Goal: Transaction & Acquisition: Obtain resource

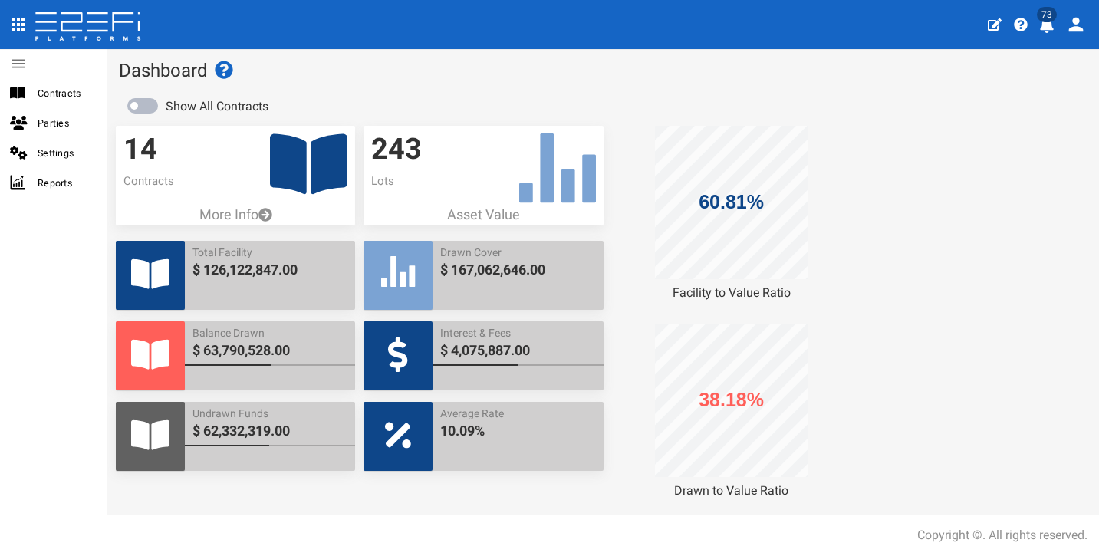
click at [1044, 23] on icon "profile" at bounding box center [1047, 25] width 14 height 15
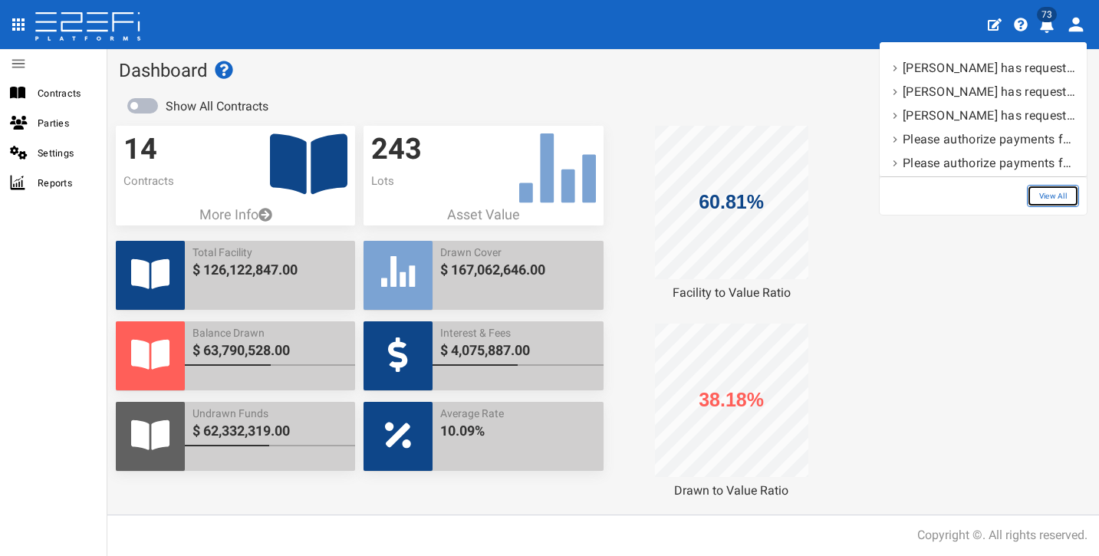
click at [1054, 198] on link "View All" at bounding box center [1053, 196] width 52 height 22
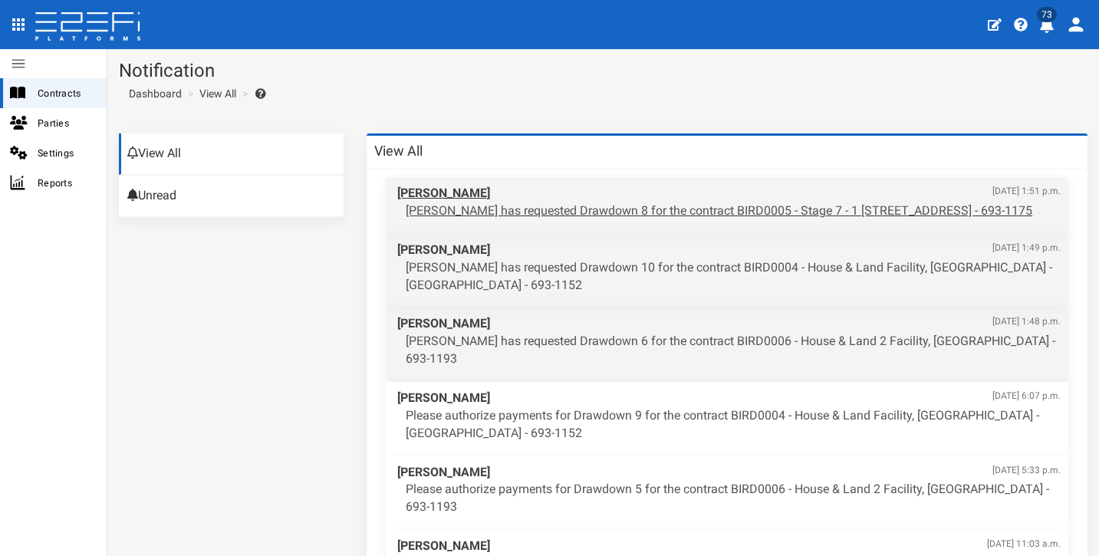
click at [621, 208] on p "Aaron Faull has requested Drawdown 8 for the contract BIRD0005 - Stage 7 - 1 BR…" at bounding box center [733, 211] width 655 height 18
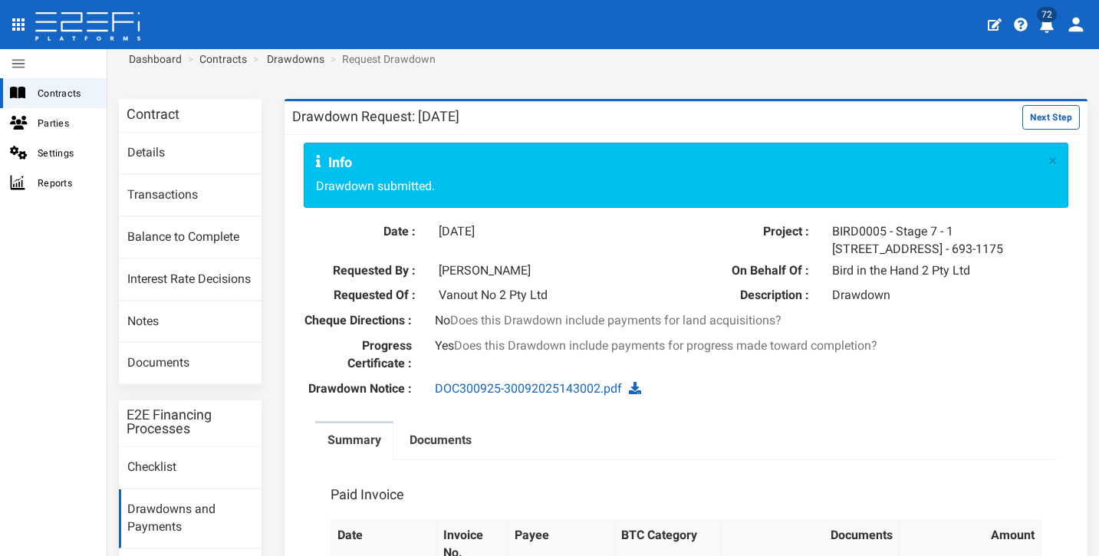
scroll to position [71, 0]
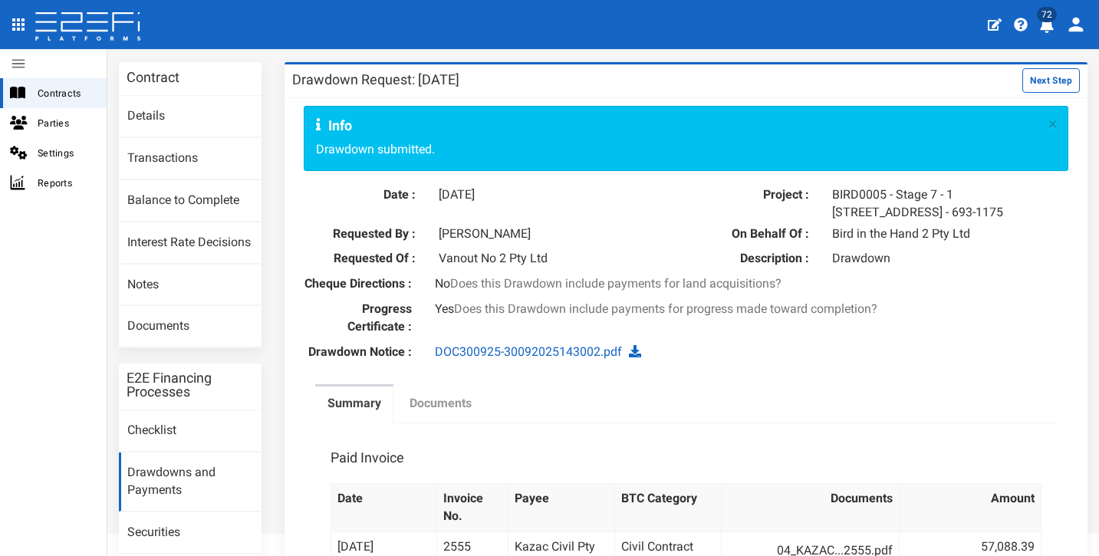
click at [451, 413] on label "Documents" at bounding box center [440, 404] width 62 height 18
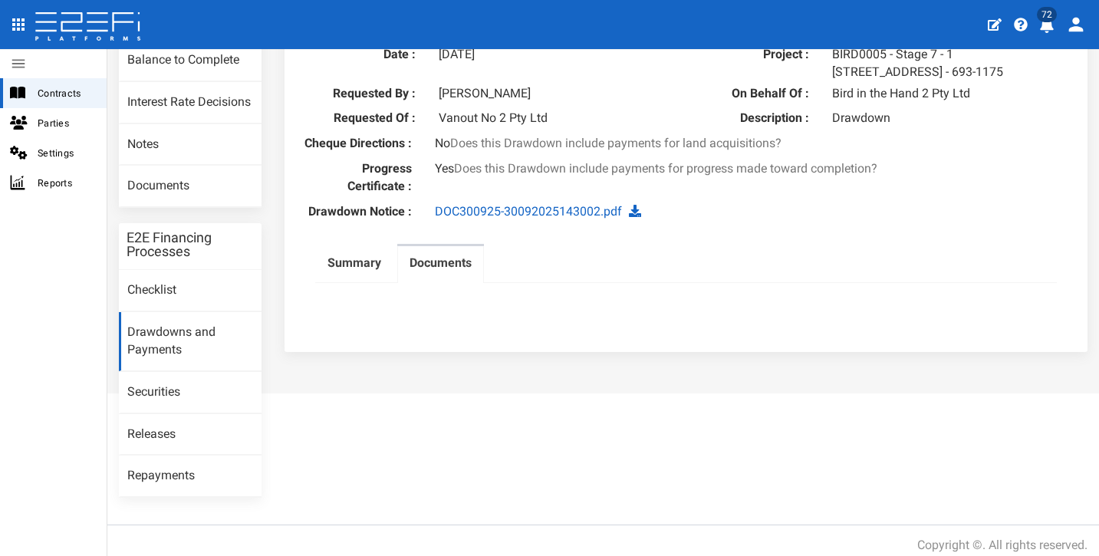
scroll to position [187, 0]
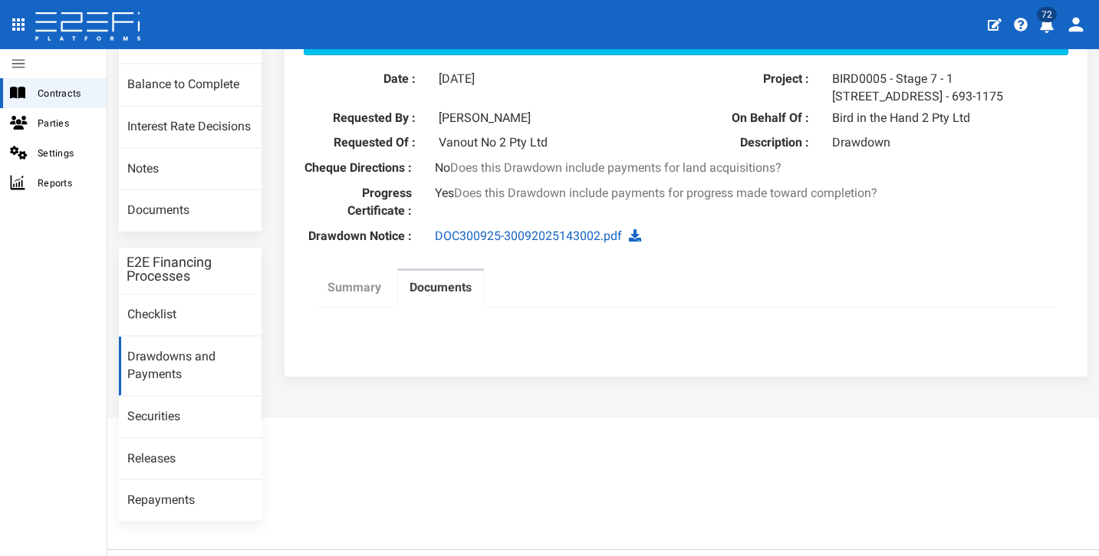
click at [360, 297] on label "Summary" at bounding box center [354, 288] width 54 height 18
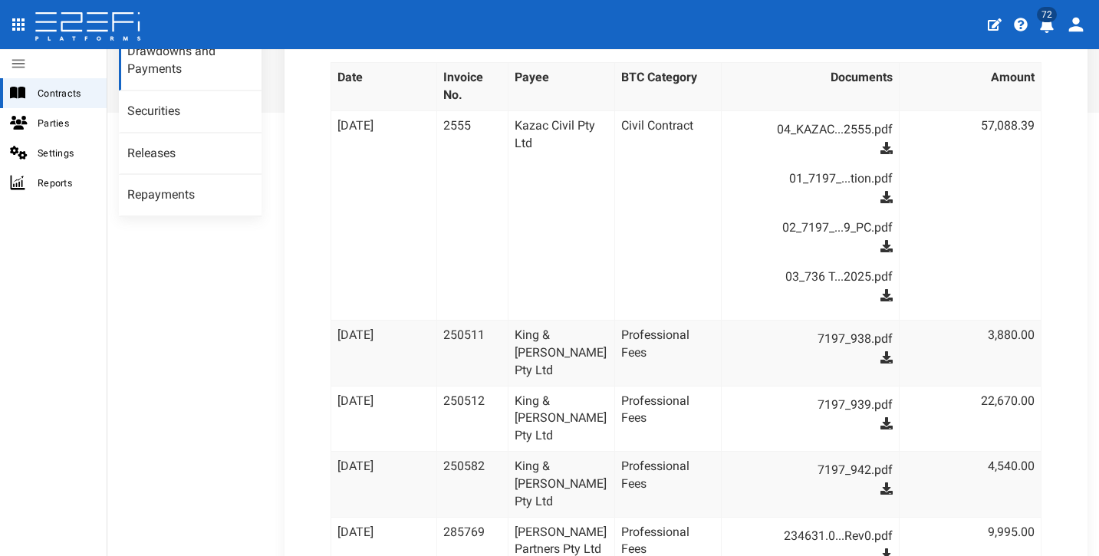
scroll to position [329, 0]
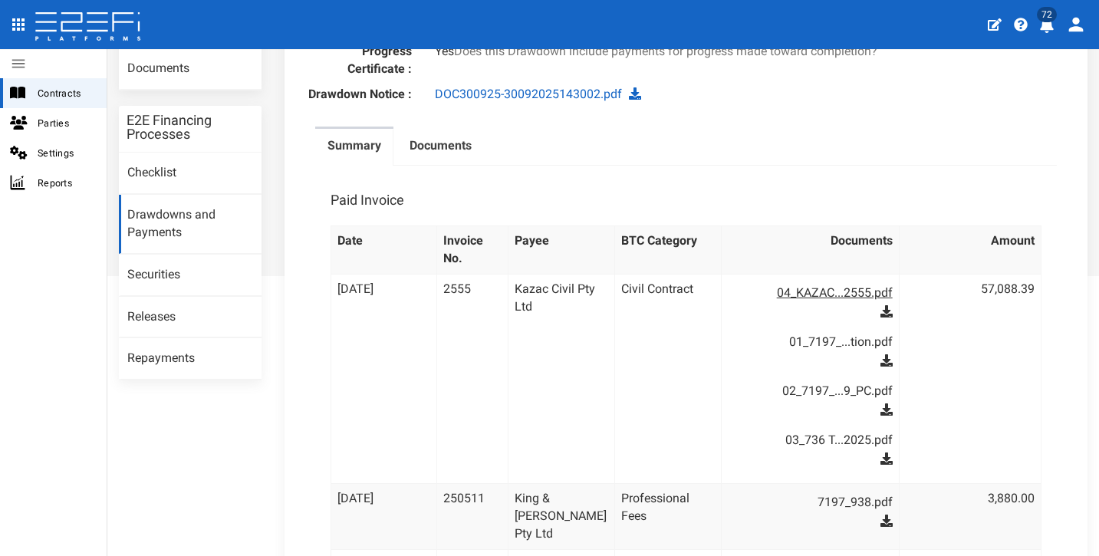
click at [815, 305] on link "04_KAZAC...2555.pdf" at bounding box center [818, 293] width 150 height 25
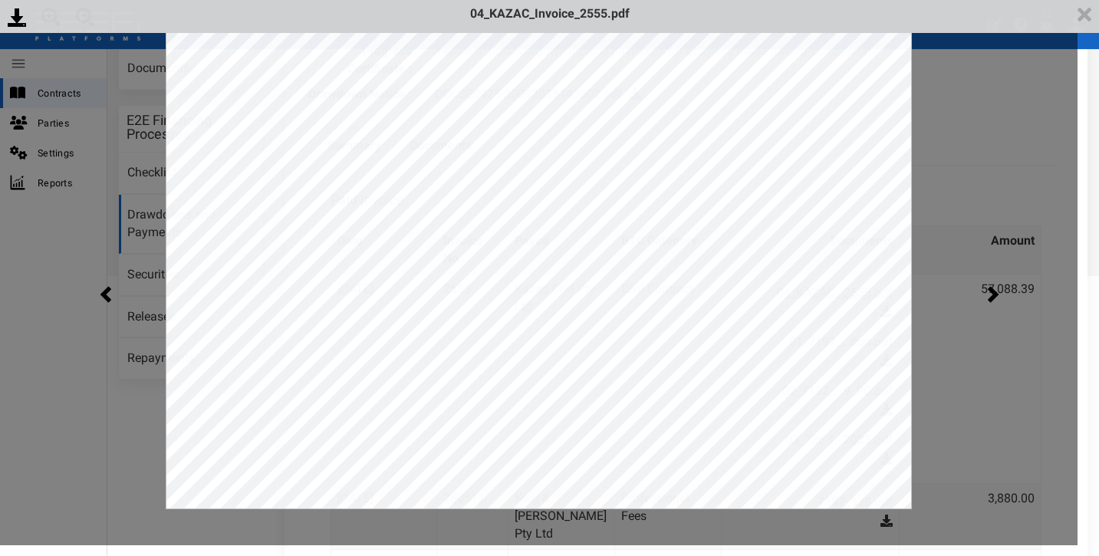
scroll to position [0, 0]
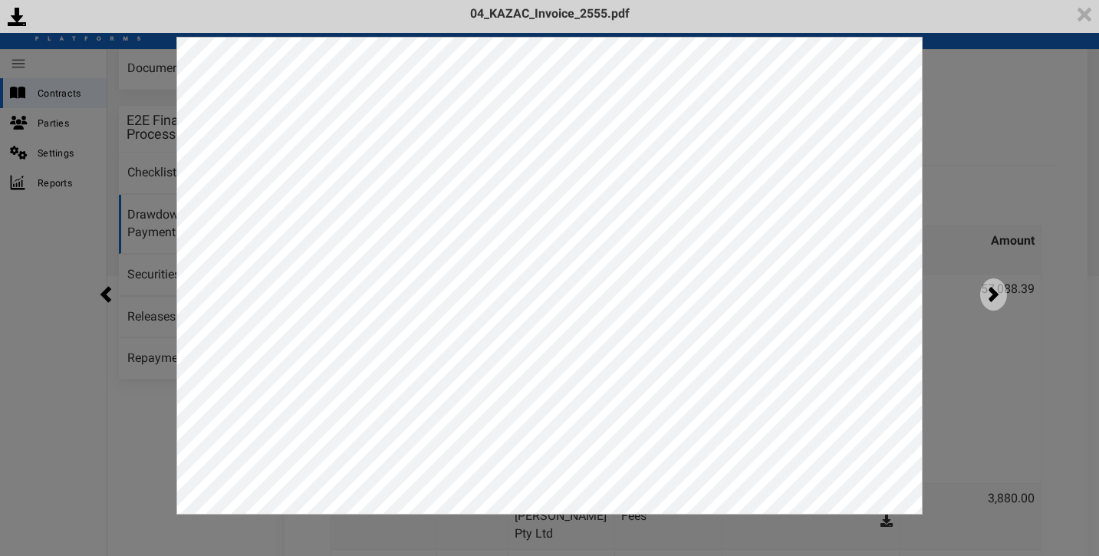
click at [991, 287] on img at bounding box center [993, 294] width 27 height 32
click at [998, 283] on img at bounding box center [993, 294] width 27 height 32
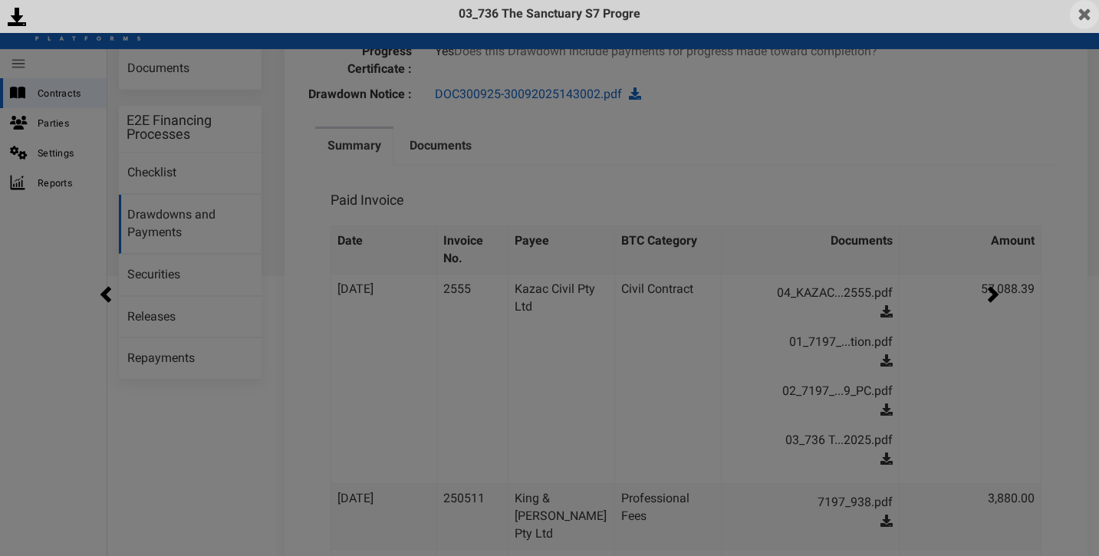
click at [1083, 5] on img at bounding box center [1084, 14] width 29 height 29
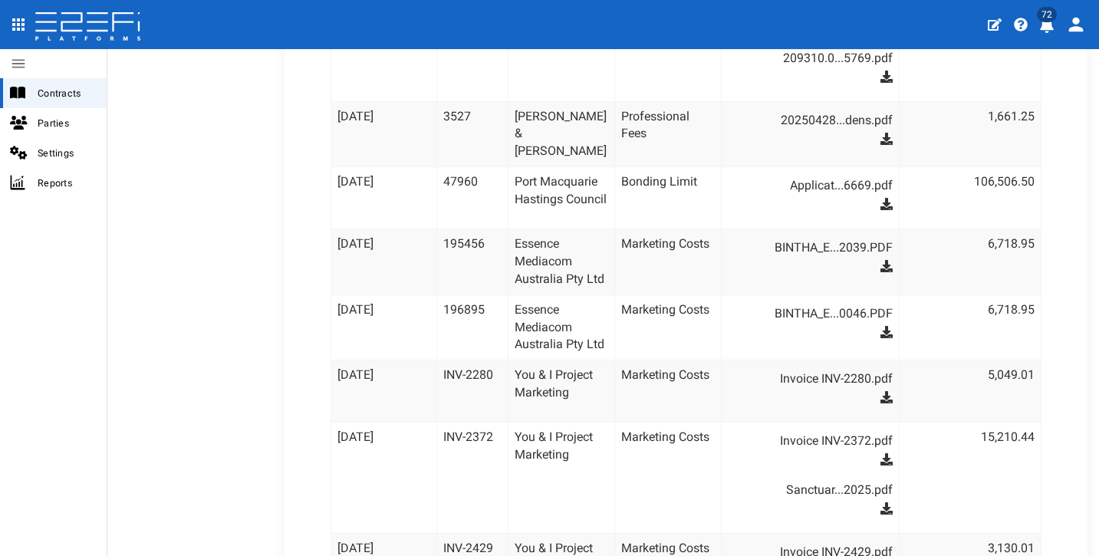
scroll to position [1082, 0]
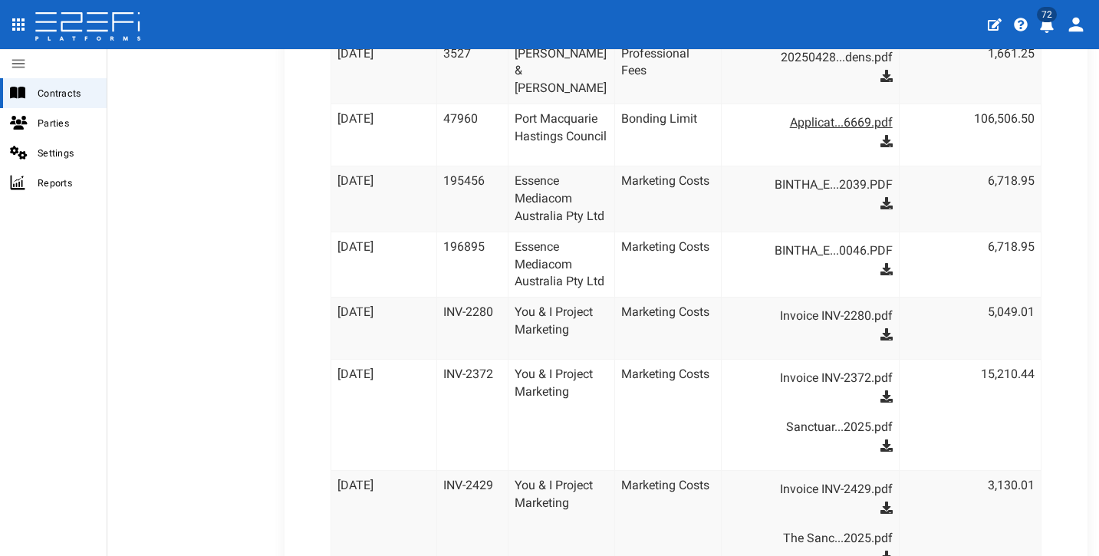
click at [819, 135] on link "Applicat...6669.pdf" at bounding box center [818, 122] width 150 height 25
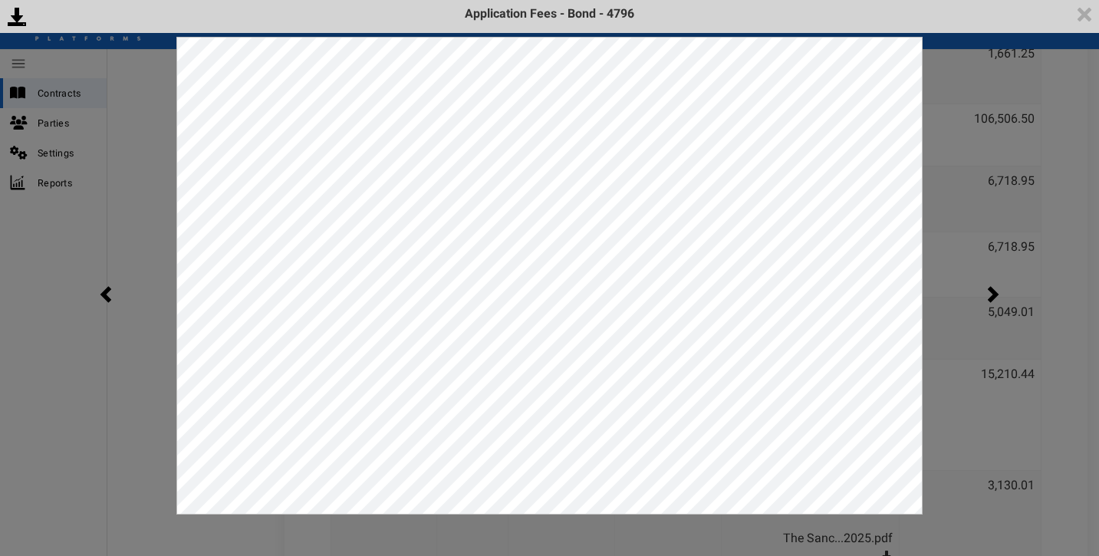
scroll to position [0, 0]
click at [985, 289] on img at bounding box center [993, 294] width 27 height 32
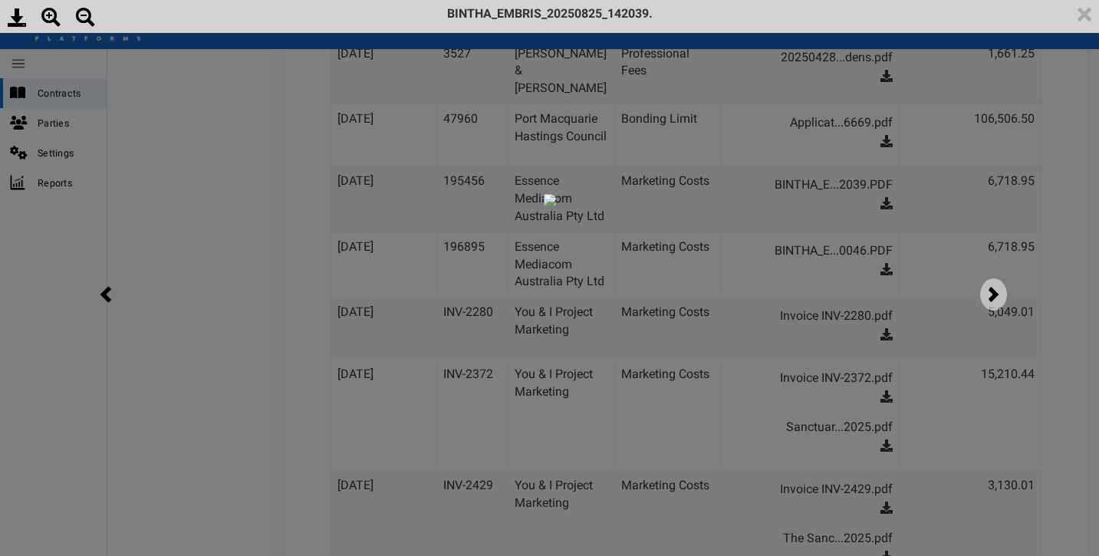
click at [992, 291] on img at bounding box center [993, 294] width 27 height 32
click at [989, 303] on img at bounding box center [993, 294] width 27 height 32
click at [1086, 7] on img at bounding box center [1084, 14] width 29 height 29
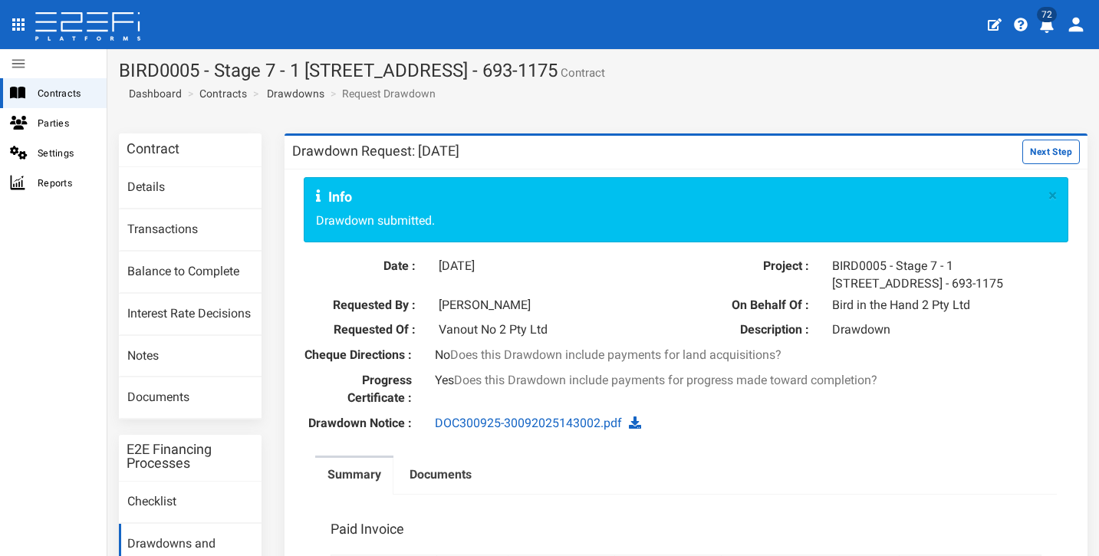
click at [28, 24] on button "open drawer" at bounding box center [18, 24] width 31 height 31
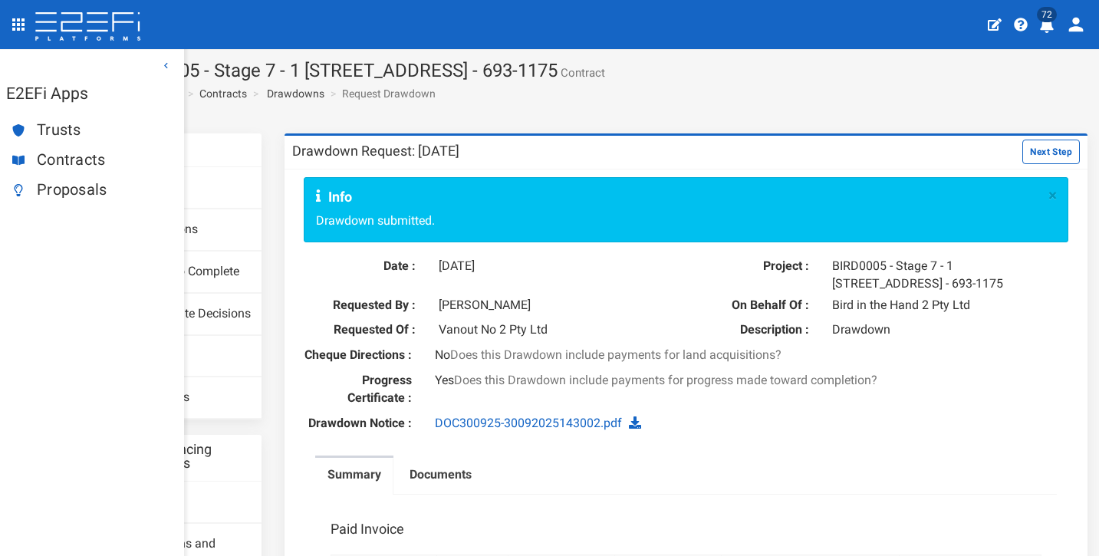
click at [56, 185] on span "Proposals" at bounding box center [104, 190] width 135 height 18
